Goal: Task Accomplishment & Management: Manage account settings

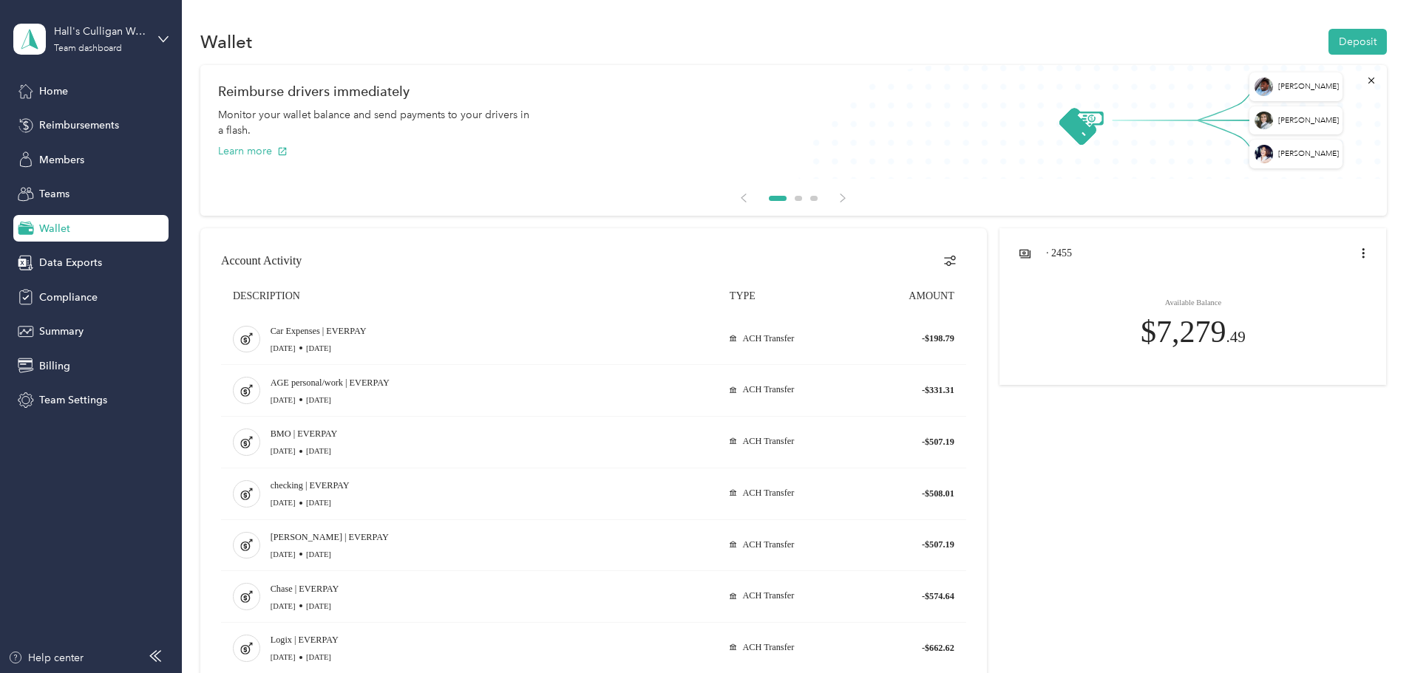
click at [1361, 254] on icon "open account menu" at bounding box center [1362, 253] width 2 height 10
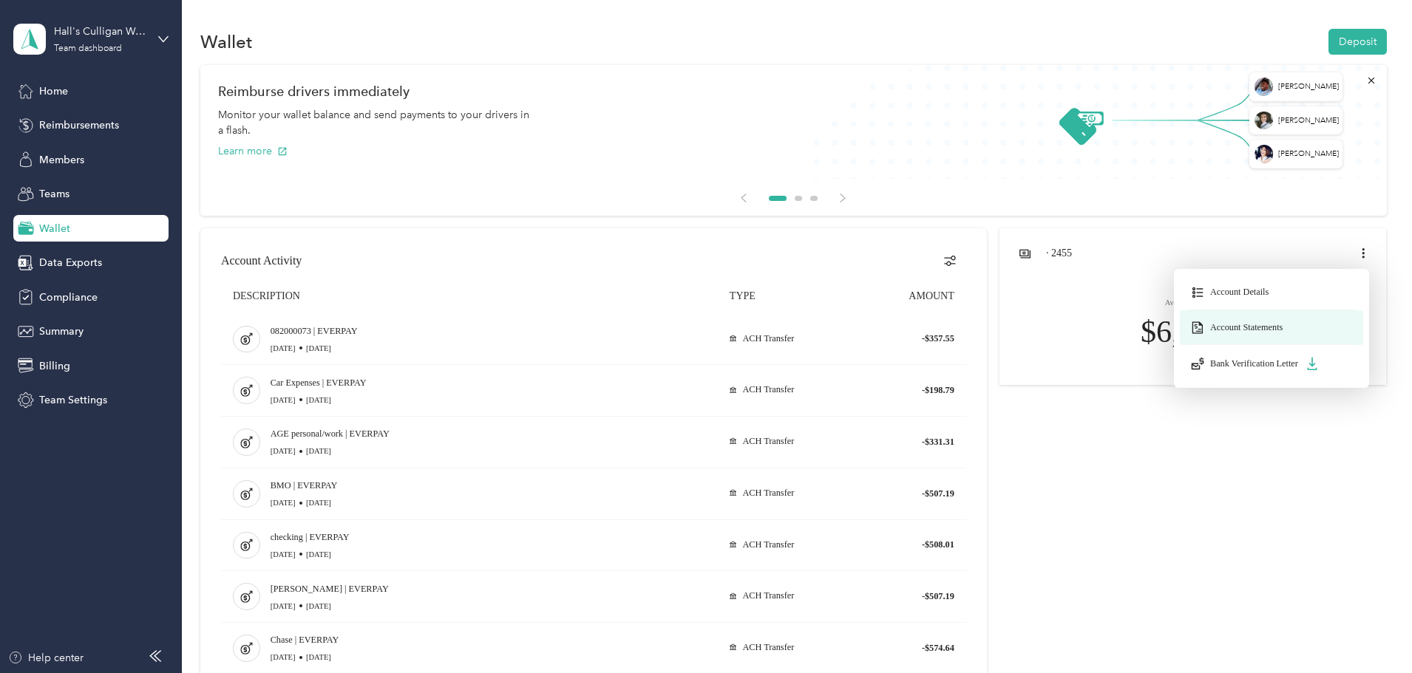
click at [1210, 324] on span "Account Statements" at bounding box center [1246, 327] width 72 height 11
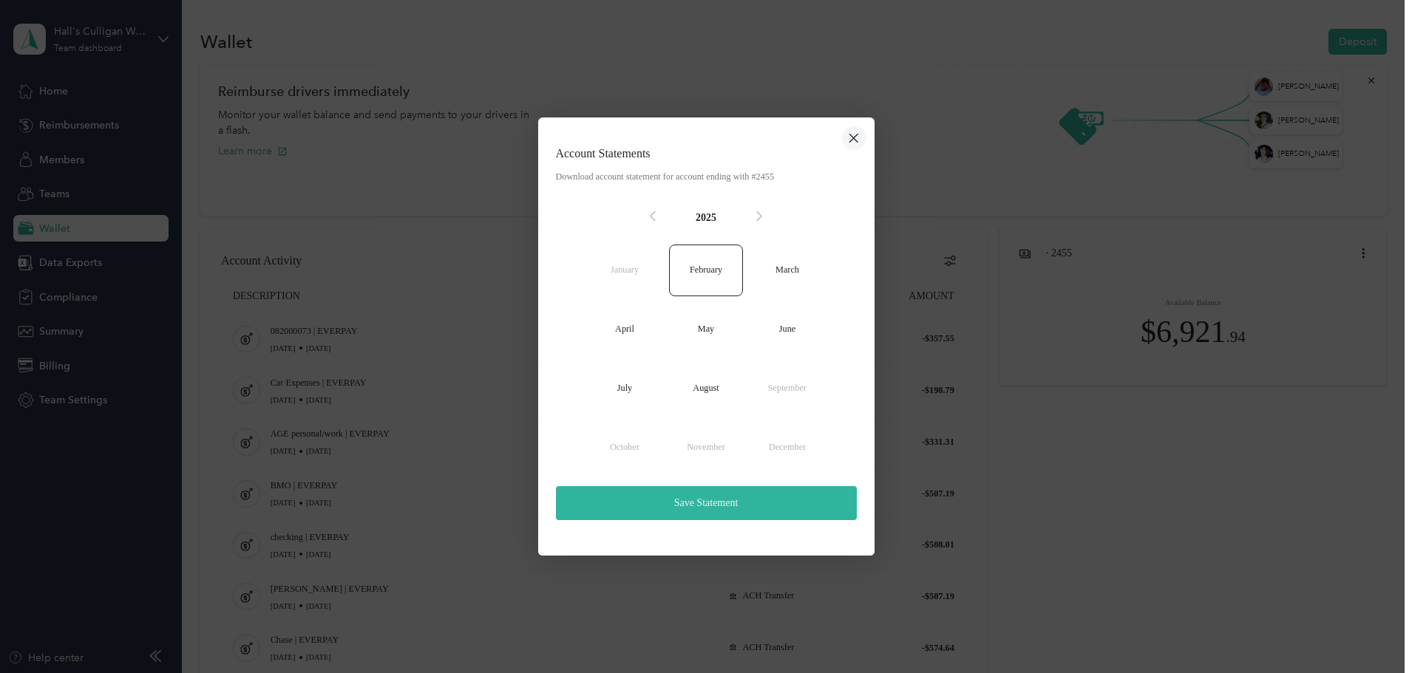
click at [862, 135] on button "close dialog" at bounding box center [854, 138] width 24 height 24
